Goal: Task Accomplishment & Management: Use online tool/utility

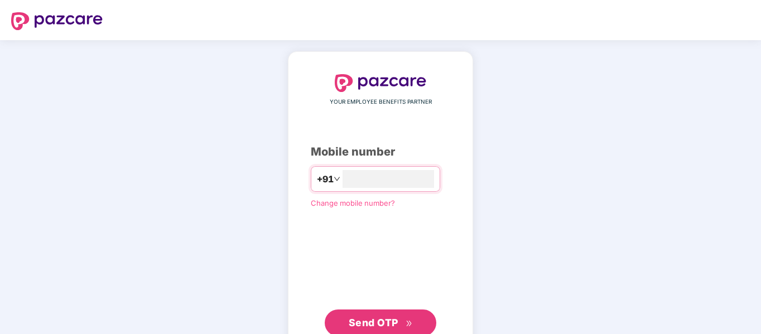
type input "**********"
click at [374, 322] on span "Send OTP" at bounding box center [374, 322] width 50 height 12
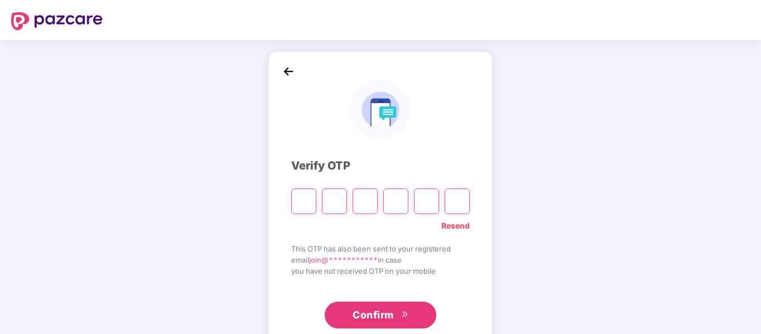
type input "*"
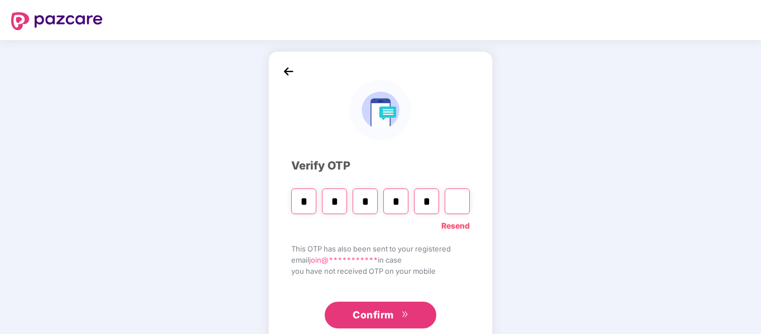
type input "*"
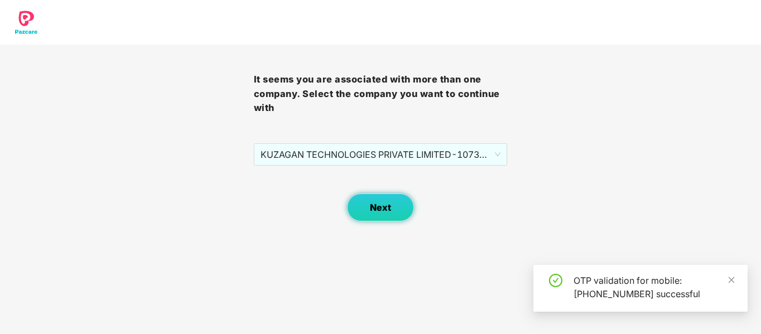
click at [400, 204] on button "Next" at bounding box center [380, 208] width 67 height 28
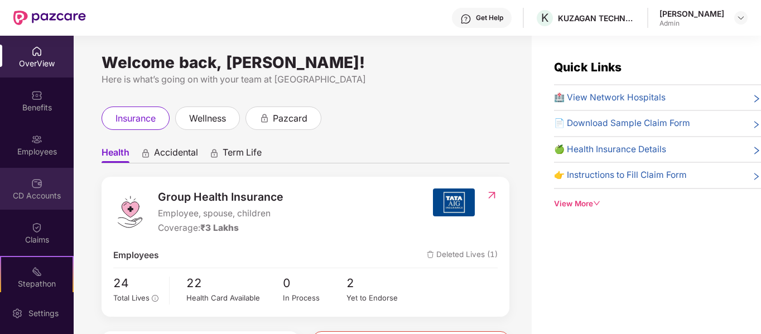
click at [37, 178] on img at bounding box center [36, 183] width 11 height 11
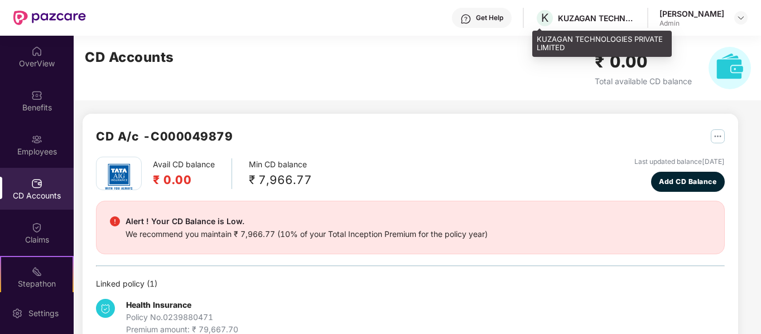
click at [582, 21] on div "KUZAGAN TECHNOLOGIES PRIVATE LIMITED" at bounding box center [597, 18] width 78 height 11
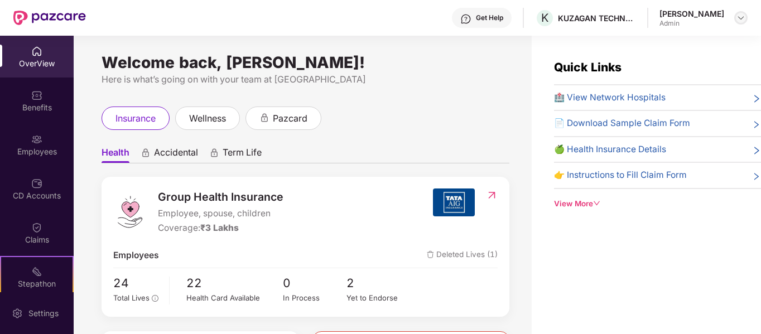
click at [740, 13] on img at bounding box center [741, 17] width 9 height 9
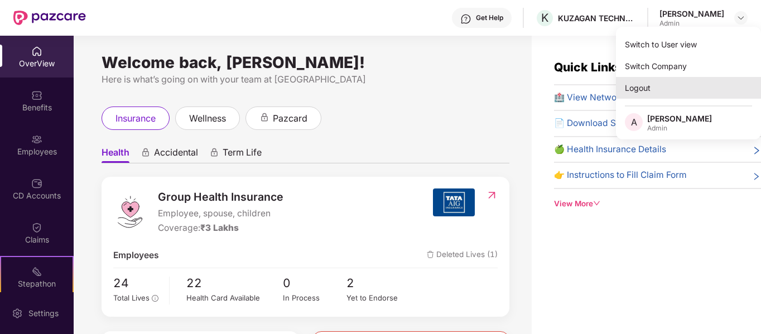
click at [679, 91] on div "Logout" at bounding box center [688, 88] width 145 height 22
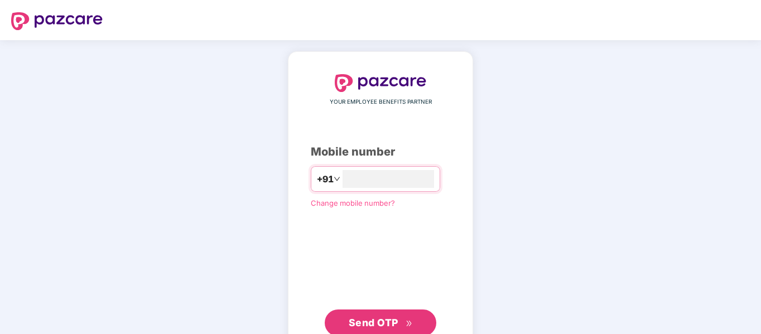
type input "**********"
click at [375, 328] on span "Send OTP" at bounding box center [381, 323] width 64 height 16
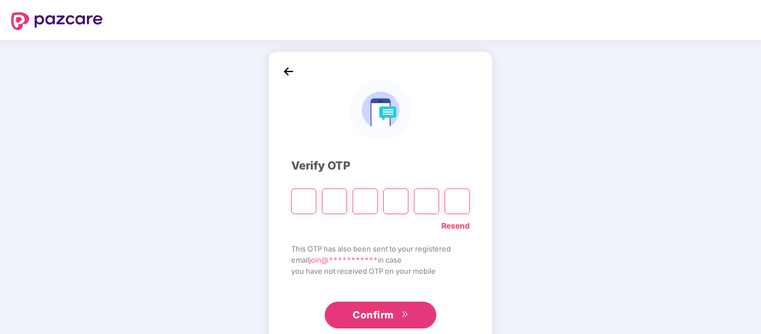
type input "*"
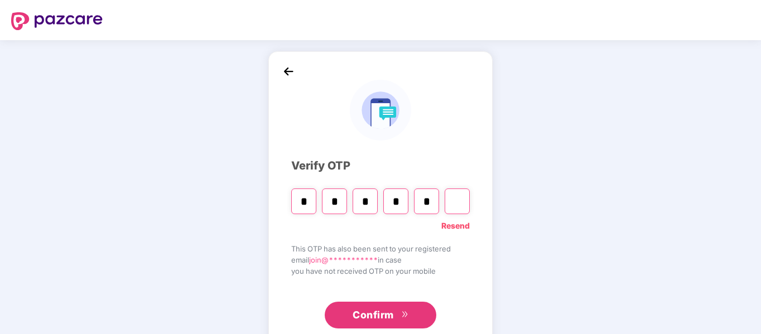
type input "*"
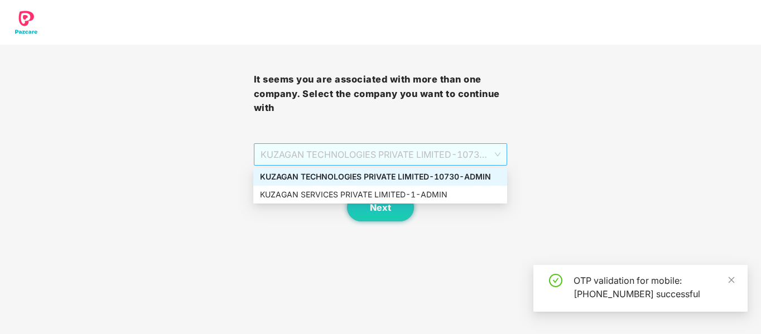
click at [445, 152] on span "KUZAGAN TECHNOLOGIES PRIVATE LIMITED - 10730 - ADMIN" at bounding box center [381, 154] width 240 height 21
click at [429, 196] on div "KUZAGAN SERVICES PRIVATE LIMITED - 1 - ADMIN" at bounding box center [380, 195] width 240 height 12
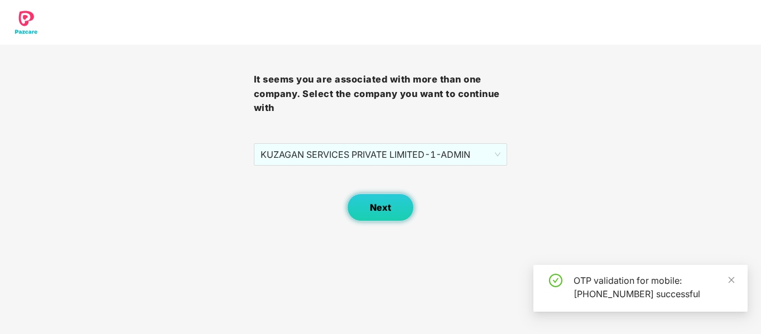
click at [395, 211] on button "Next" at bounding box center [380, 208] width 67 height 28
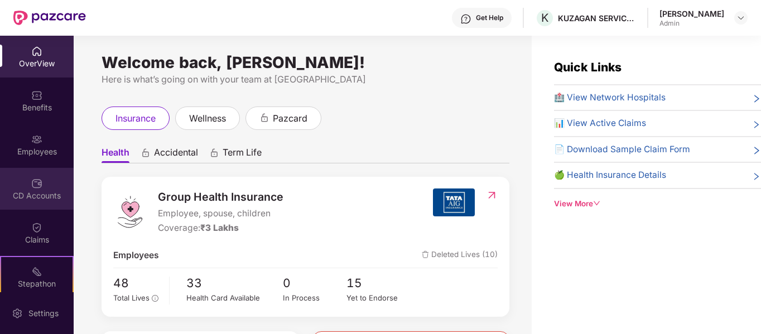
click at [37, 170] on div "CD Accounts" at bounding box center [37, 189] width 74 height 42
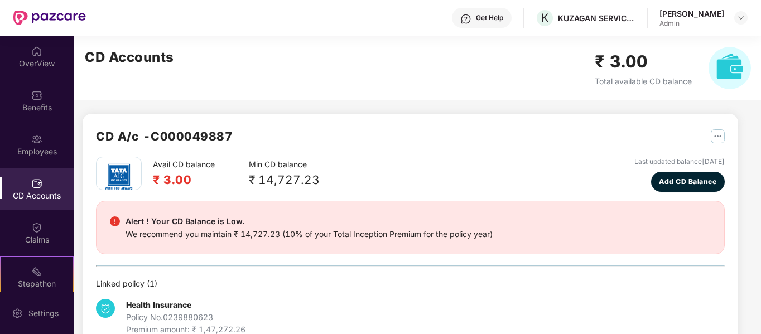
scroll to position [28, 0]
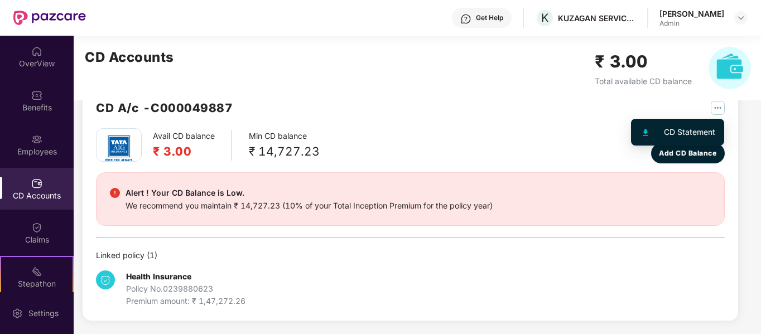
click at [713, 111] on img "button" at bounding box center [718, 108] width 14 height 14
click at [692, 132] on div "CD Statement" at bounding box center [689, 132] width 51 height 12
